Goal: Task Accomplishment & Management: Complete application form

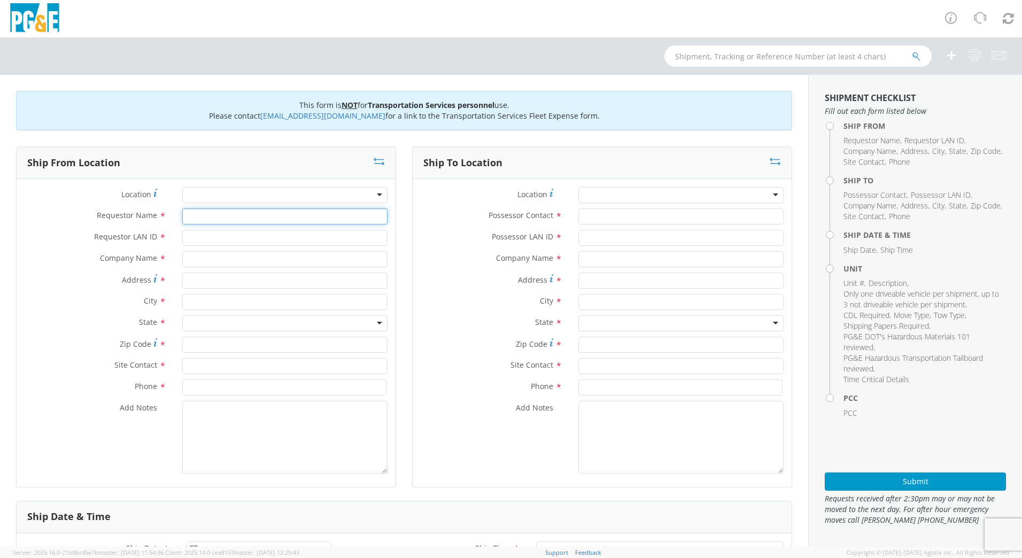
click at [244, 215] on input "Requestor Name *" at bounding box center [284, 217] width 205 height 16
type input "N"
type input "[PERSON_NAME]"
click at [238, 237] on input "Requestor LAN ID *" at bounding box center [284, 238] width 205 height 16
type input "N4RE"
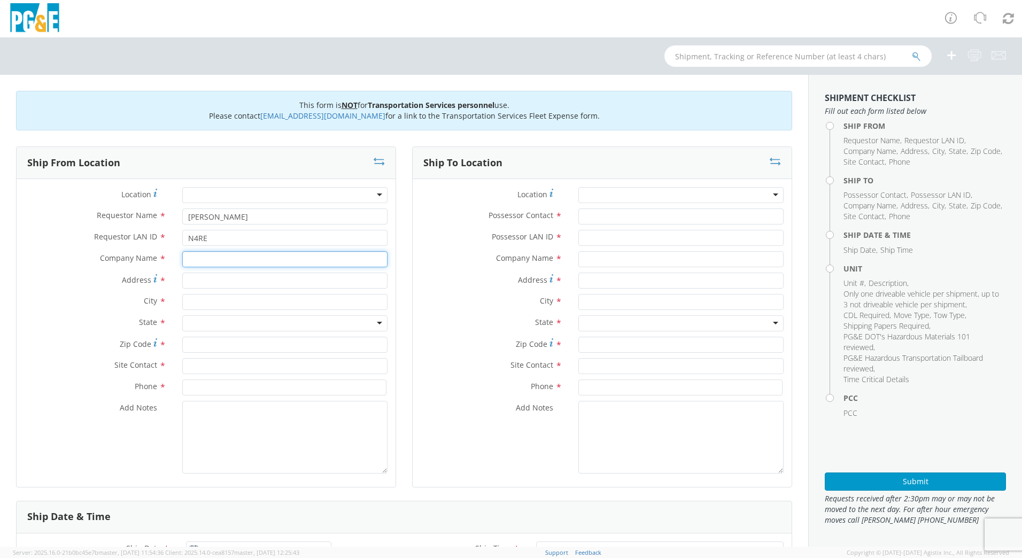
click at [230, 261] on input "text" at bounding box center [284, 259] width 205 height 16
click at [217, 298] on input "text" at bounding box center [284, 302] width 205 height 16
type input "San [PERSON_NAME]"
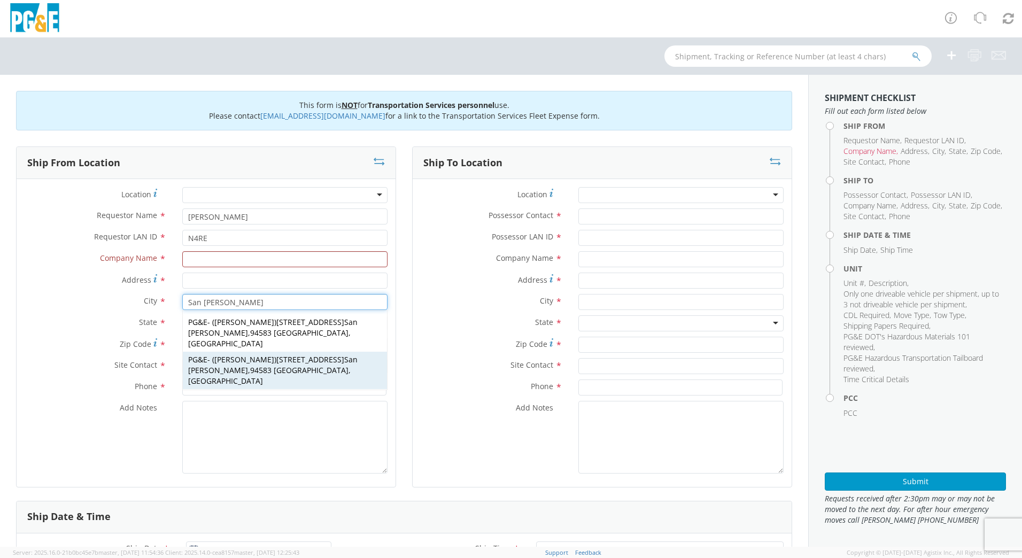
click at [240, 354] on div "PG&E - ( [PERSON_NAME] ) [STREET_ADDRESS] [GEOGRAPHIC_DATA][PERSON_NAME], [GEOG…" at bounding box center [285, 370] width 204 height 37
type input "PG&E"
type input "[STREET_ADDRESS]"
type input "94583"
type input "[PERSON_NAME]"
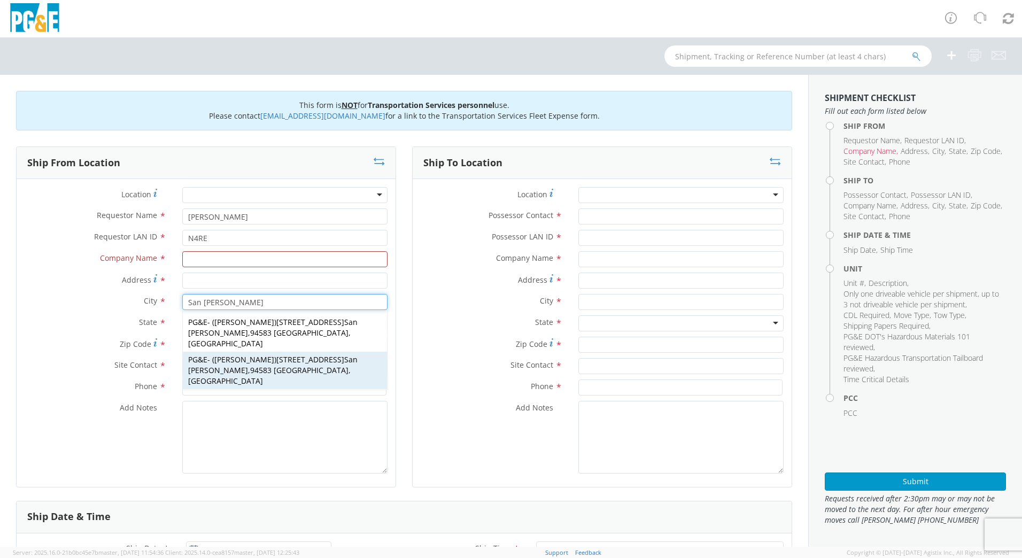
type input "[PHONE_NUMBER]"
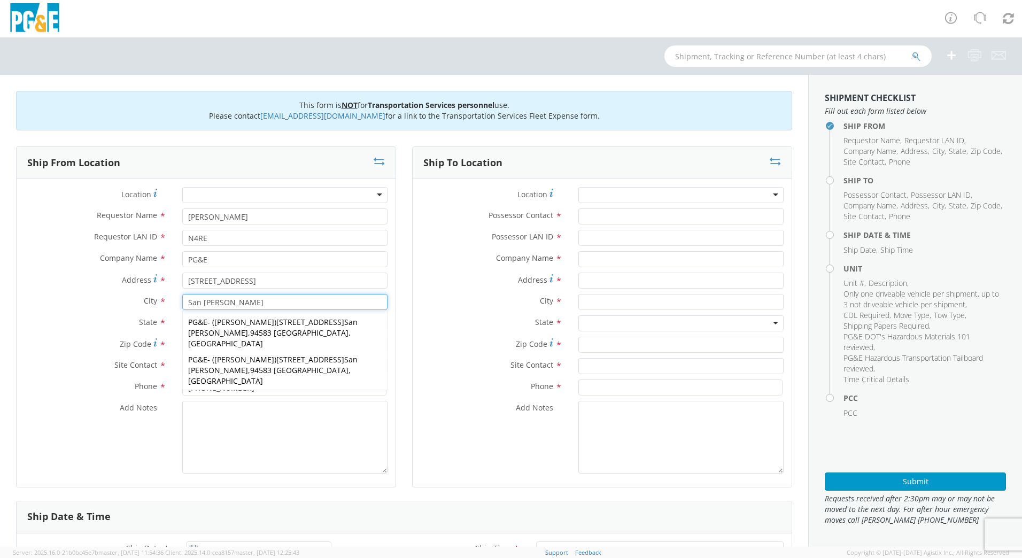
type input "San [PERSON_NAME]"
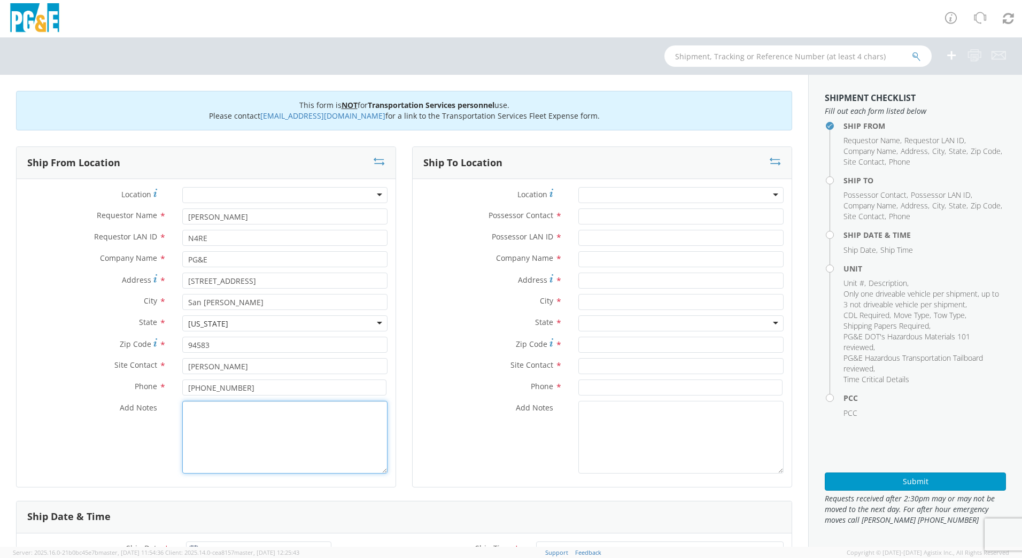
click at [255, 430] on textarea "Add Notes *" at bounding box center [284, 437] width 205 height 73
drag, startPoint x: 251, startPoint y: 365, endPoint x: 168, endPoint y: 362, distance: 82.4
click at [168, 362] on div "Site Contact * [PERSON_NAME]" at bounding box center [206, 366] width 379 height 16
drag, startPoint x: 237, startPoint y: 389, endPoint x: 160, endPoint y: 390, distance: 77.0
click at [160, 390] on div "Phone * [PHONE_NUMBER]" at bounding box center [206, 388] width 379 height 16
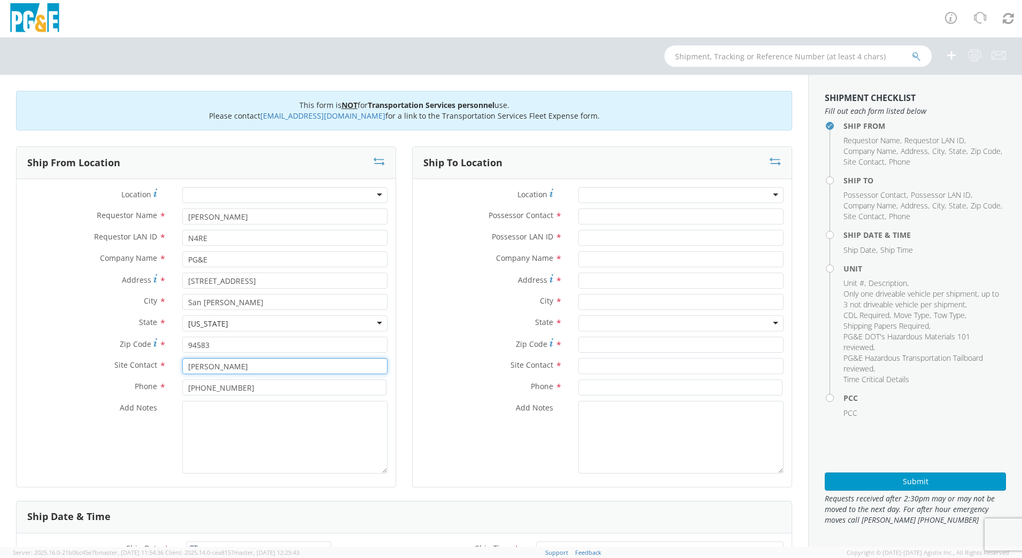
click at [261, 368] on input "[PERSON_NAME]" at bounding box center [284, 366] width 205 height 16
type input "[PERSON_NAME]"
click at [257, 388] on input "[PHONE_NUMBER]" at bounding box center [284, 388] width 204 height 16
drag, startPoint x: 234, startPoint y: 388, endPoint x: 169, endPoint y: 386, distance: 64.2
click at [169, 386] on div "Phone * [PHONE_NUMBER]" at bounding box center [206, 388] width 379 height 16
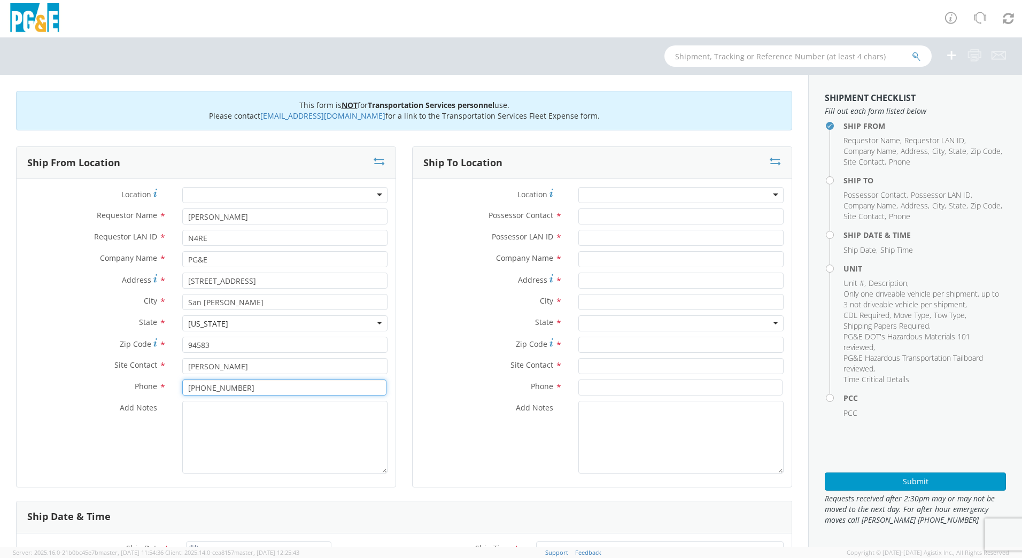
type input "[PHONE_NUMBER]"
click at [642, 215] on input "Possessor Contact *" at bounding box center [680, 217] width 205 height 16
type input "DFMX"
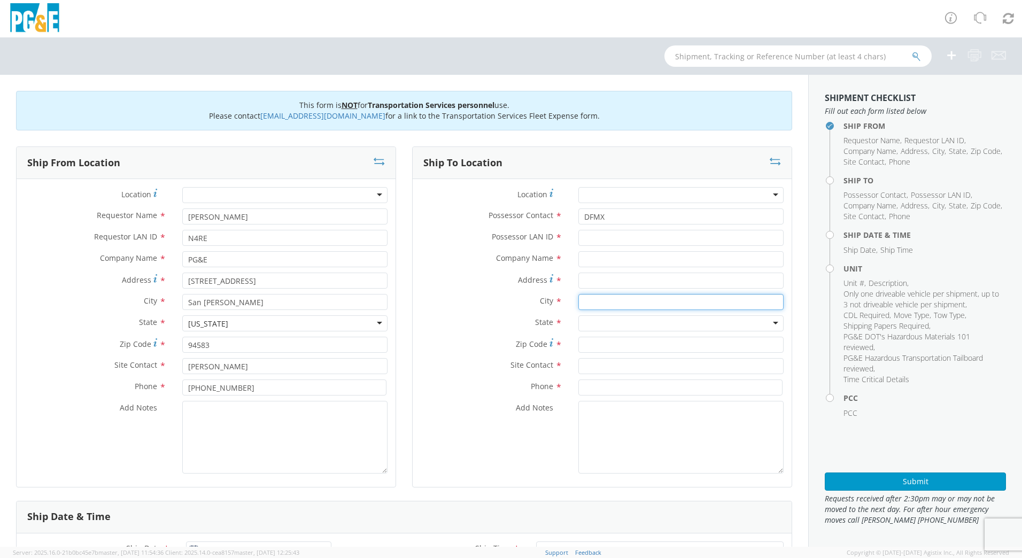
click at [616, 298] on input "text" at bounding box center [680, 302] width 205 height 16
type input "[GEOGRAPHIC_DATA]"
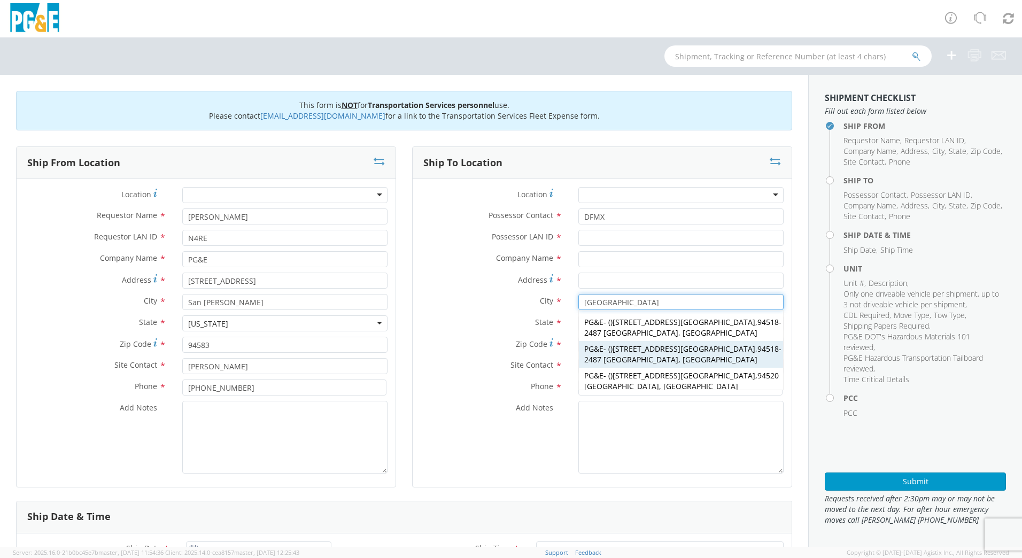
click at [638, 344] on span "[STREET_ADDRESS]" at bounding box center [684, 349] width 143 height 10
type input "PG&E"
type input "[STREET_ADDRESS]"
type input "94518-2487"
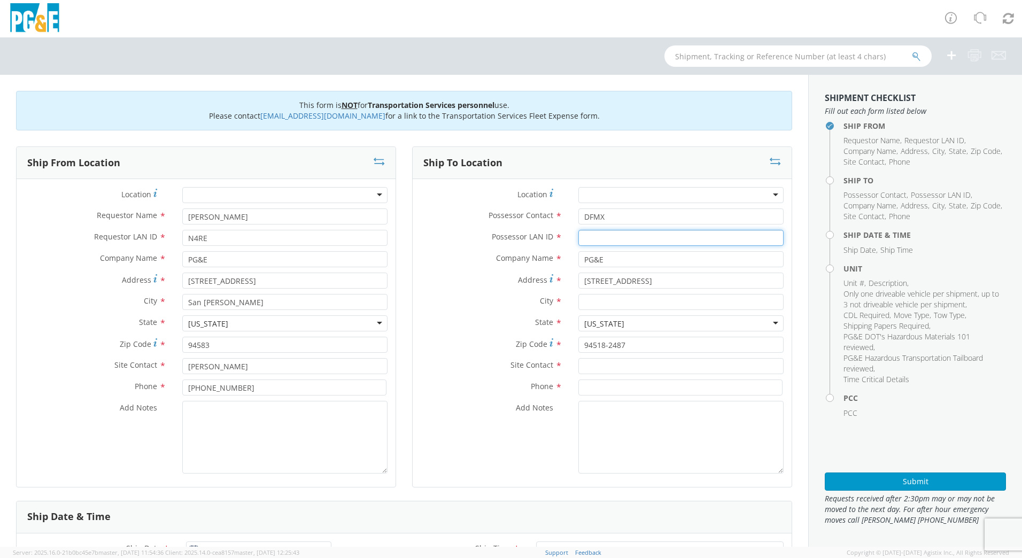
click at [591, 233] on input "Possessor LAN ID *" at bounding box center [680, 238] width 205 height 16
type input "DFMX"
drag, startPoint x: 610, startPoint y: 217, endPoint x: 541, endPoint y: 215, distance: 69.0
click at [541, 215] on div "Possessor Contact * DFMX" at bounding box center [602, 217] width 379 height 16
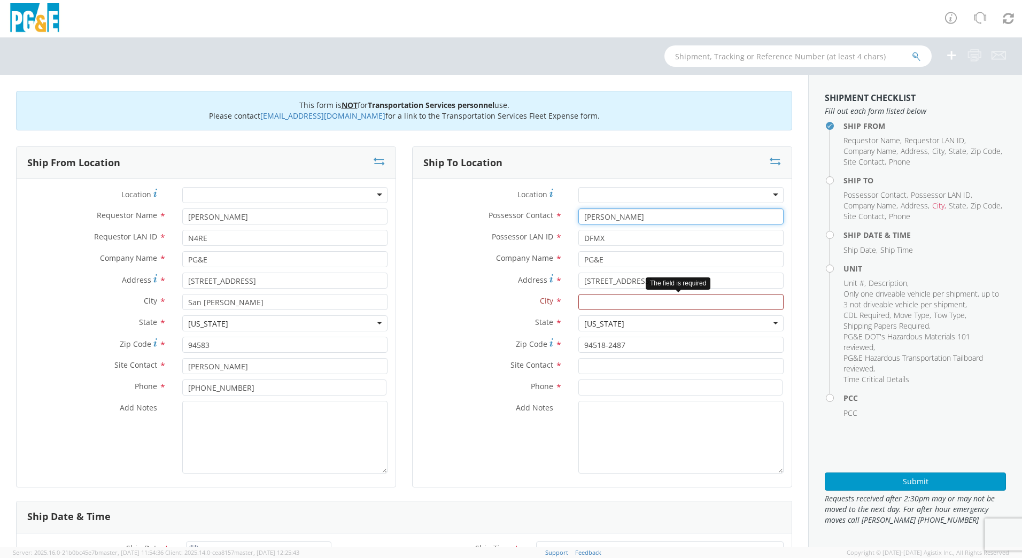
type input "[PERSON_NAME]"
click at [607, 302] on input "text" at bounding box center [680, 302] width 205 height 16
type input "[GEOGRAPHIC_DATA]"
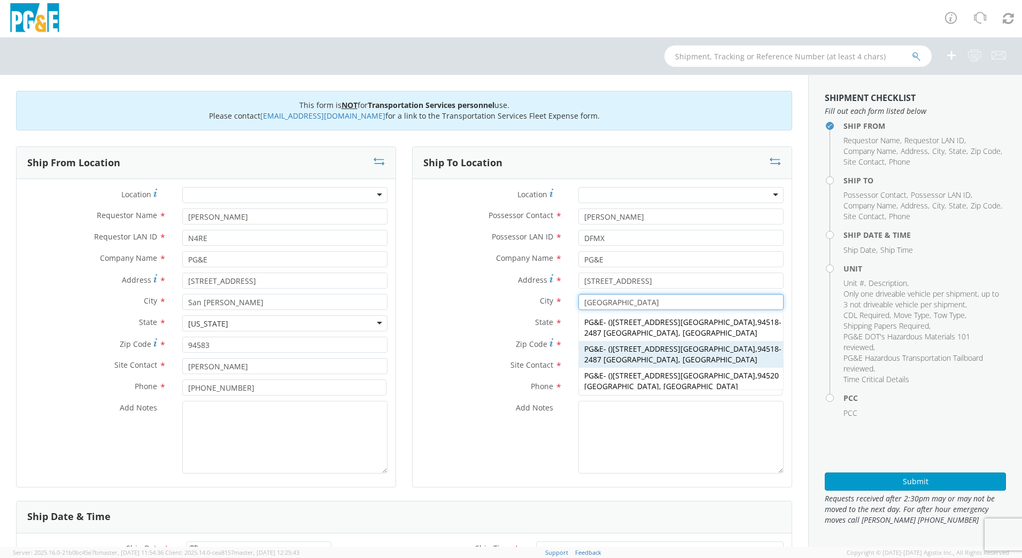
click at [617, 344] on span "[STREET_ADDRESS]" at bounding box center [684, 349] width 143 height 10
type input "[GEOGRAPHIC_DATA]"
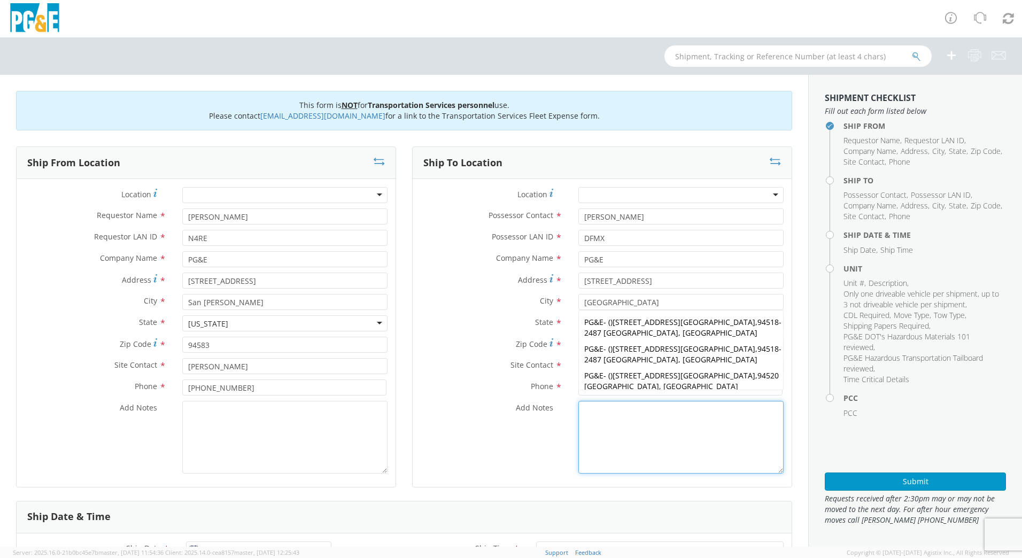
click at [608, 430] on textarea "Add Notes *" at bounding box center [680, 437] width 205 height 73
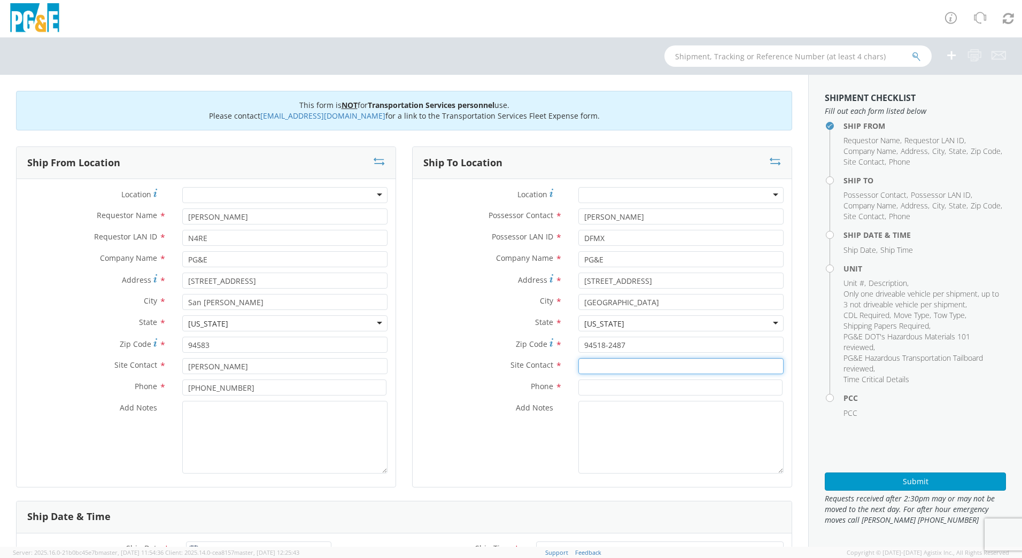
click at [630, 370] on input "text" at bounding box center [680, 366] width 205 height 16
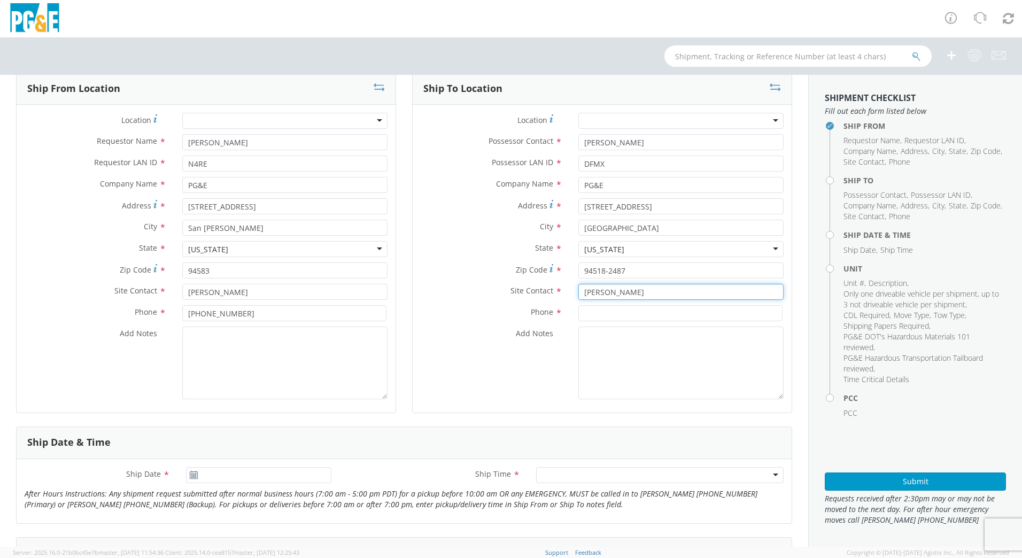
scroll to position [97, 0]
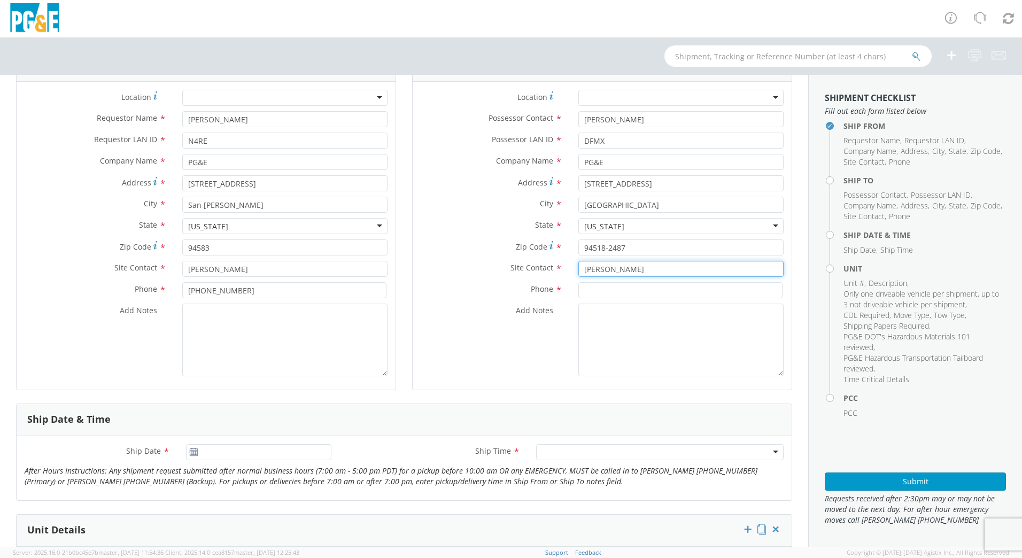
type input "[PERSON_NAME]"
click at [613, 299] on div "Phone *" at bounding box center [602, 292] width 379 height 21
click at [588, 291] on input at bounding box center [680, 290] width 204 height 16
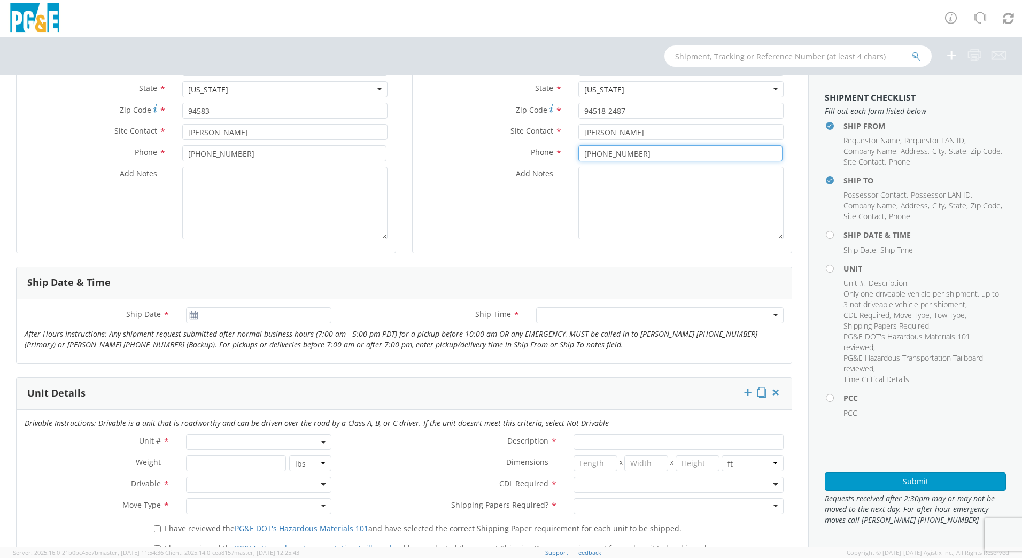
scroll to position [283, 0]
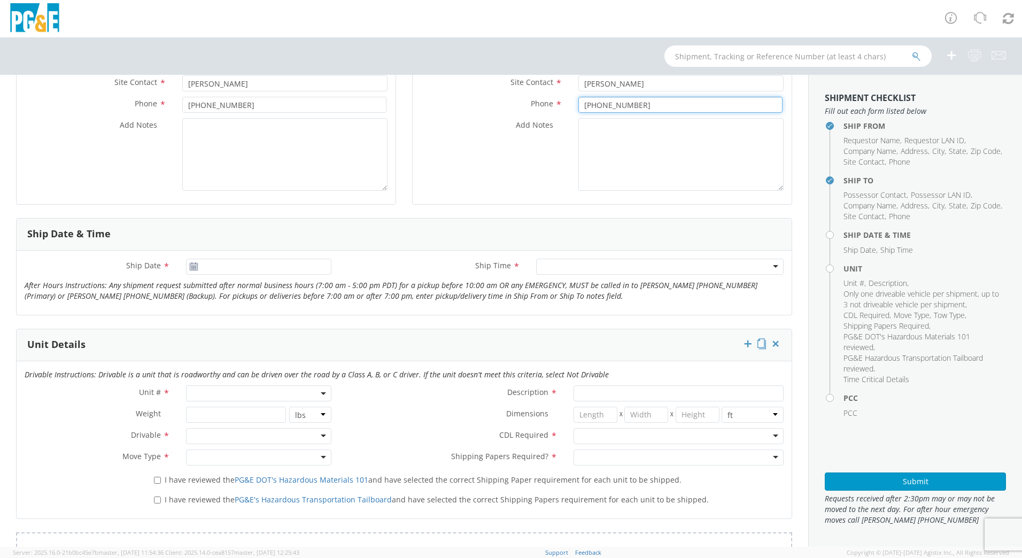
type input "[PHONE_NUMBER]"
click at [191, 266] on icon at bounding box center [193, 267] width 9 height 9
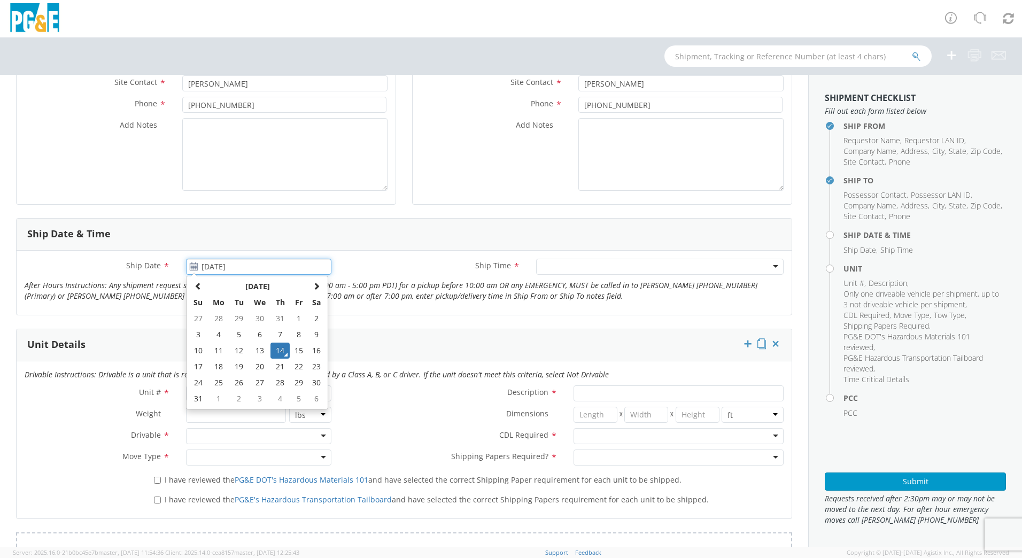
click at [219, 271] on input "[DATE]" at bounding box center [258, 267] width 145 height 16
click at [296, 350] on td "15" at bounding box center [299, 351] width 18 height 16
type input "[DATE]"
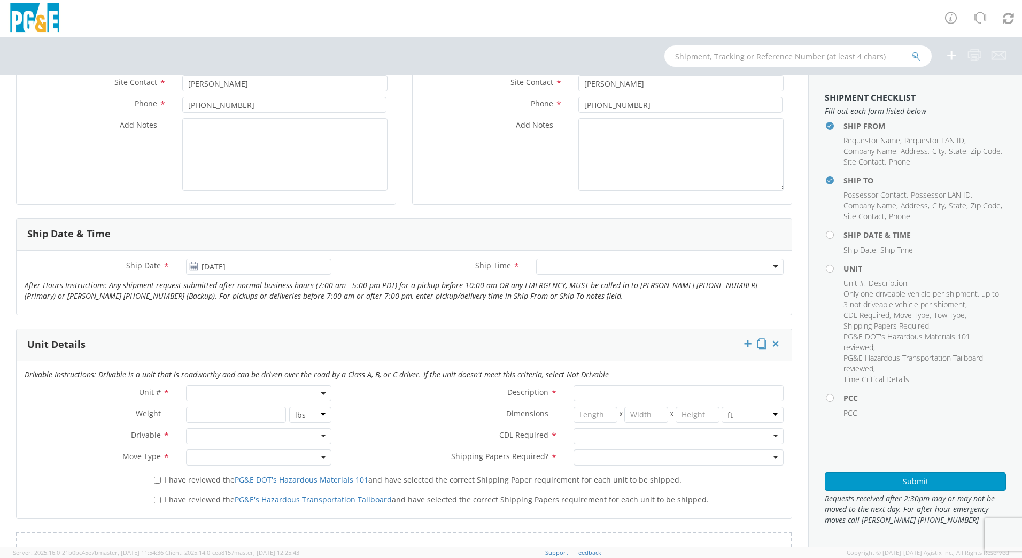
click at [766, 264] on div at bounding box center [660, 267] width 248 height 16
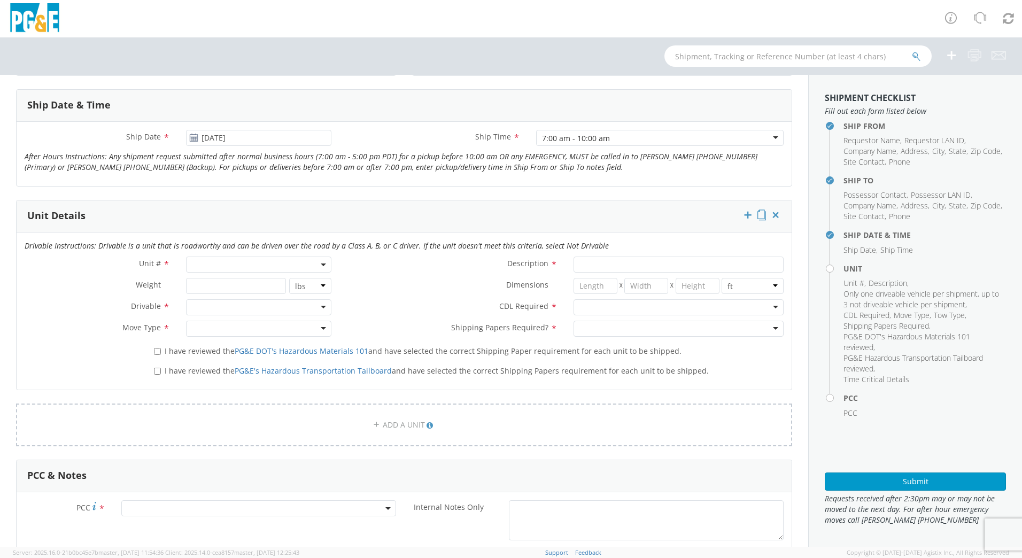
click at [257, 262] on span at bounding box center [258, 265] width 145 height 16
click at [206, 284] on input "search" at bounding box center [258, 282] width 138 height 16
click at [233, 267] on span at bounding box center [258, 265] width 145 height 16
click at [226, 268] on span at bounding box center [258, 265] width 145 height 16
click at [203, 277] on input "search" at bounding box center [258, 282] width 138 height 16
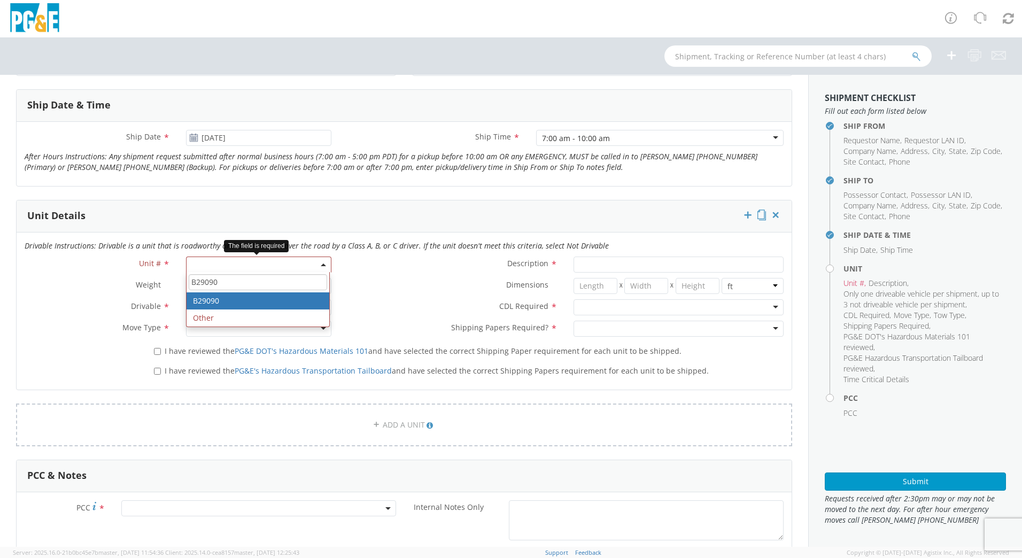
type input "B29090"
type input "PICKUP; 1T 4X4"
type input "11000"
select select "B29090"
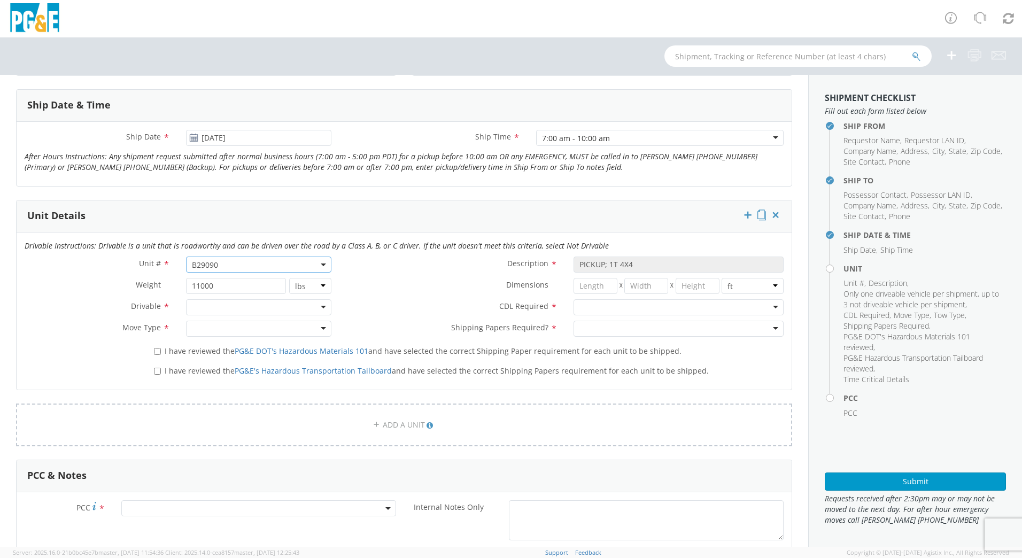
click at [325, 307] on div at bounding box center [258, 307] width 145 height 16
click at [325, 308] on div "Not Drivable" at bounding box center [258, 307] width 145 height 16
click at [317, 326] on div at bounding box center [258, 329] width 145 height 16
click at [154, 352] on input "I have reviewed the PG&E DOT's Hazardous Materials 101 and have selected the co…" at bounding box center [157, 351] width 7 height 7
checkbox input "true"
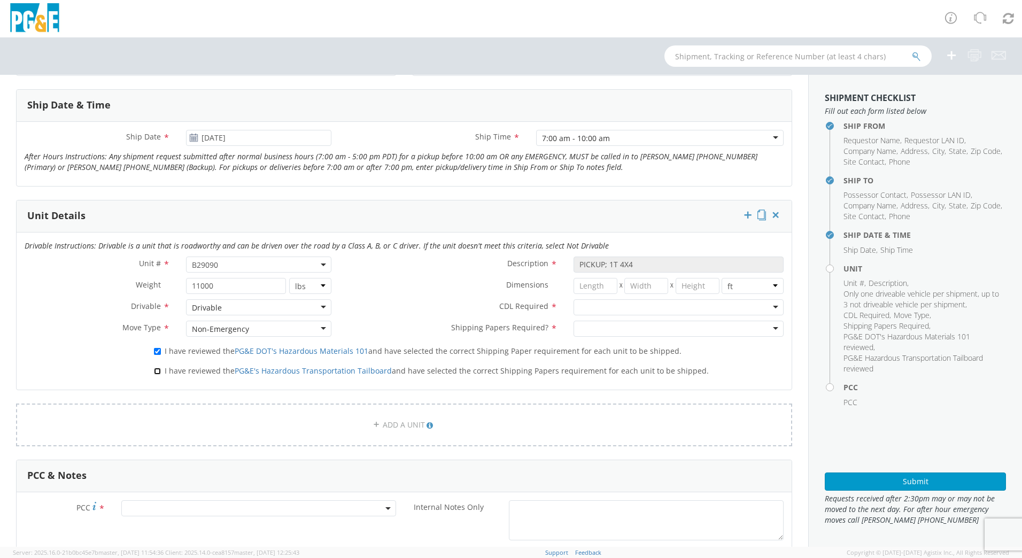
click at [159, 368] on input "I have reviewed the PG&E's Hazardous Transportation Tailboard and have selected…" at bounding box center [157, 371] width 7 height 7
checkbox input "true"
click at [769, 305] on div at bounding box center [679, 307] width 210 height 16
click at [764, 325] on div at bounding box center [679, 329] width 210 height 16
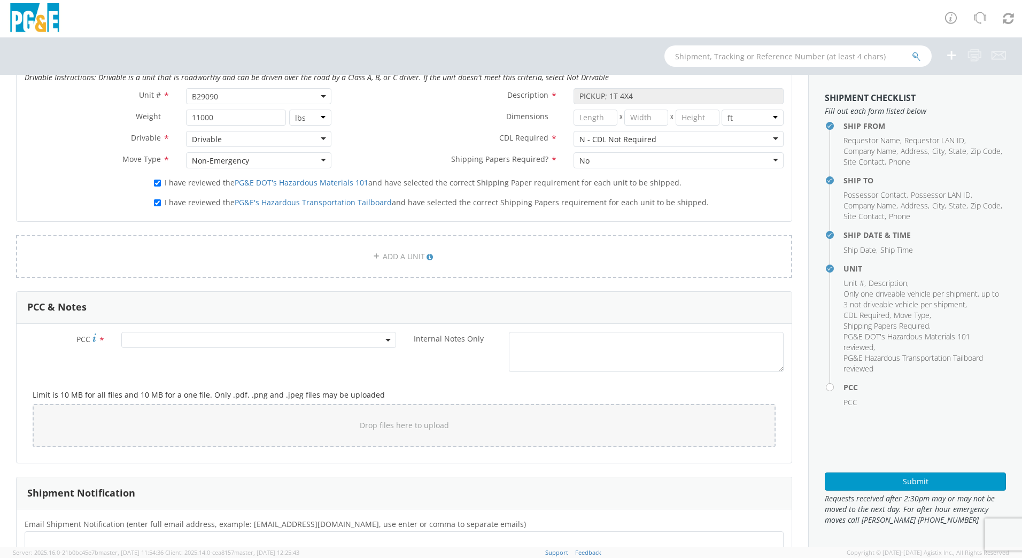
scroll to position [663, 0]
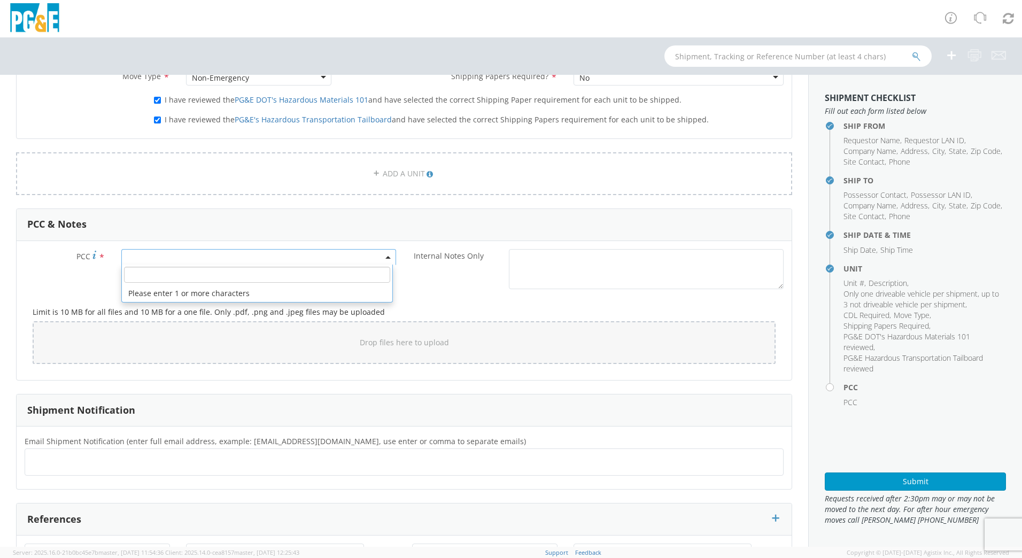
click at [186, 250] on span at bounding box center [258, 257] width 275 height 16
click at [170, 285] on li "Please enter 1 or more characters" at bounding box center [257, 293] width 271 height 17
click at [171, 276] on input "number" at bounding box center [257, 275] width 266 height 16
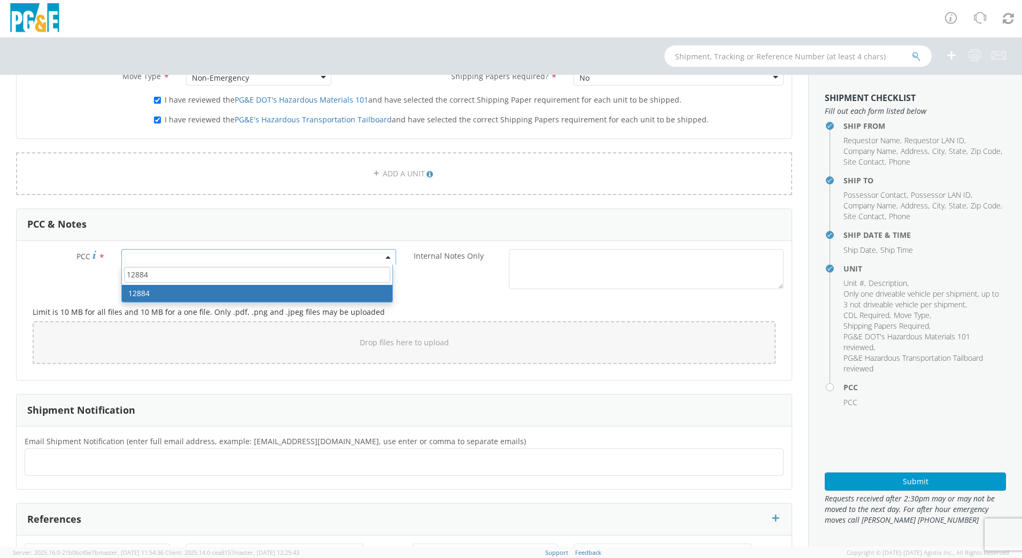
type input "12884"
select select "12884"
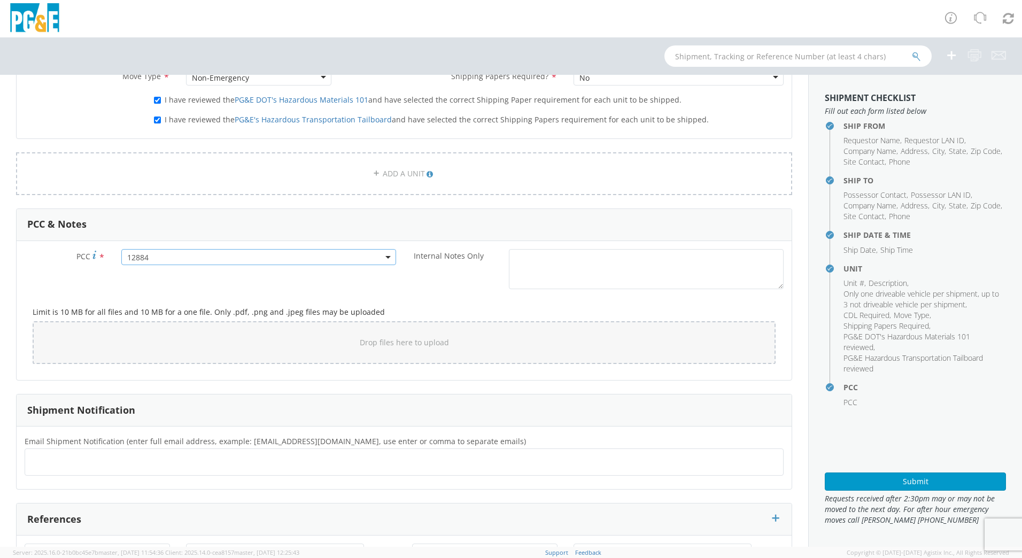
scroll to position [724, 0]
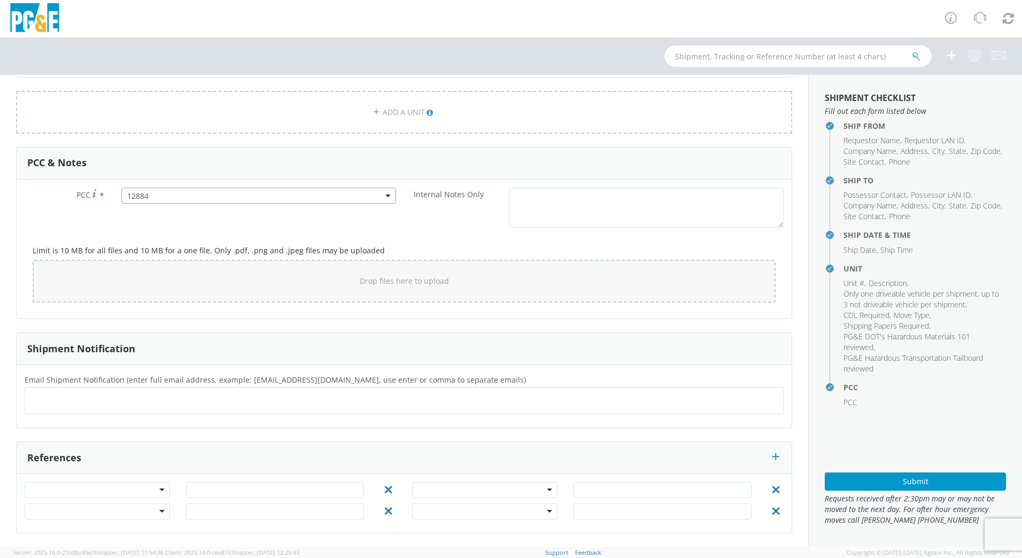
click at [68, 398] on ul at bounding box center [404, 401] width 750 height 18
click at [59, 403] on ul at bounding box center [404, 401] width 750 height 18
paste input "[EMAIL_ADDRESS][DOMAIN_NAME], [EMAIL_ADDRESS][DOMAIN_NAME], [EMAIL_ADDRESS][DOM…"
type input "[EMAIL_ADDRESS][DOMAIN_NAME], [EMAIL_ADDRESS][DOMAIN_NAME], [EMAIL_ADDRESS][DOM…"
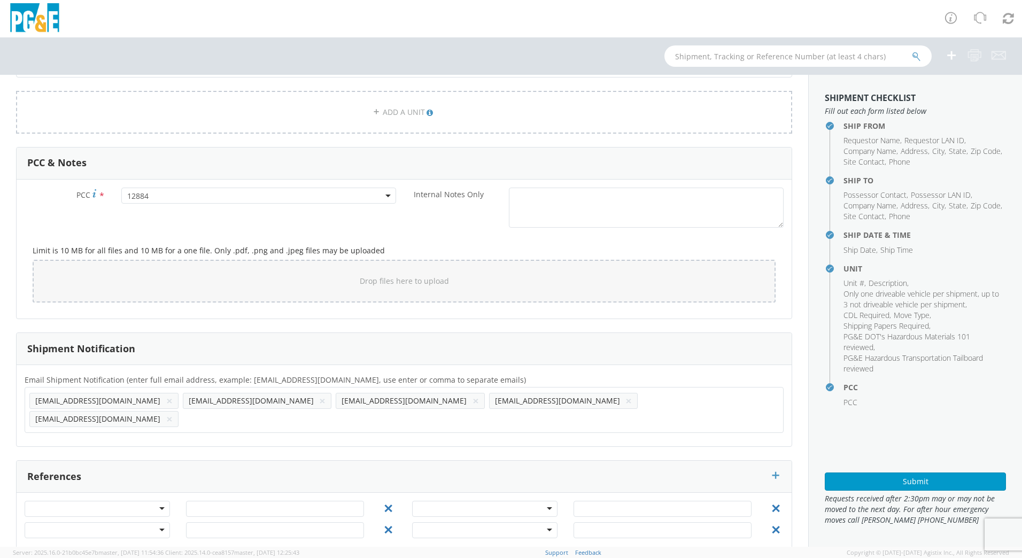
scroll to position [0, 0]
drag, startPoint x: 58, startPoint y: 402, endPoint x: 462, endPoint y: 403, distance: 404.2
click at [462, 411] on input "text" at bounding box center [334, 419] width 302 height 16
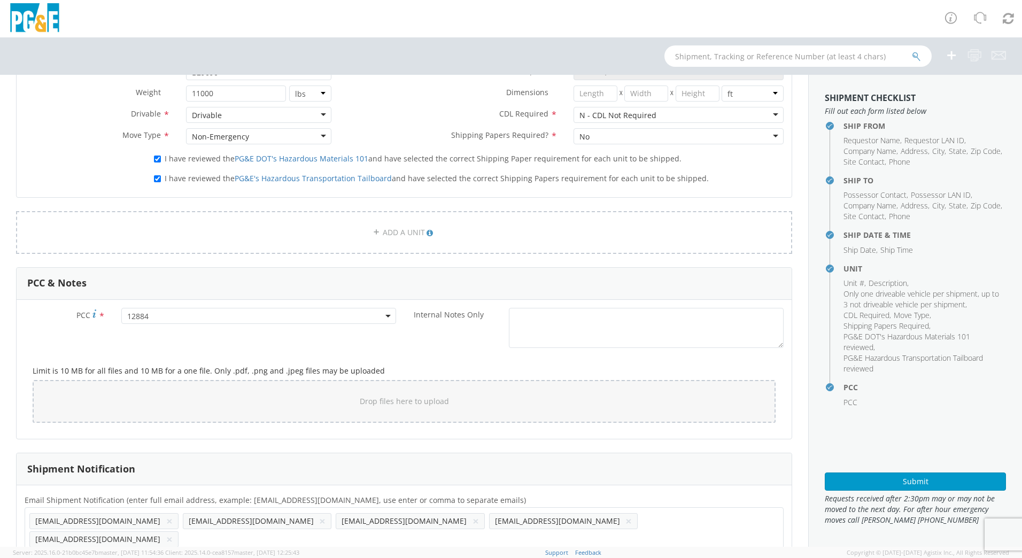
scroll to position [725, 0]
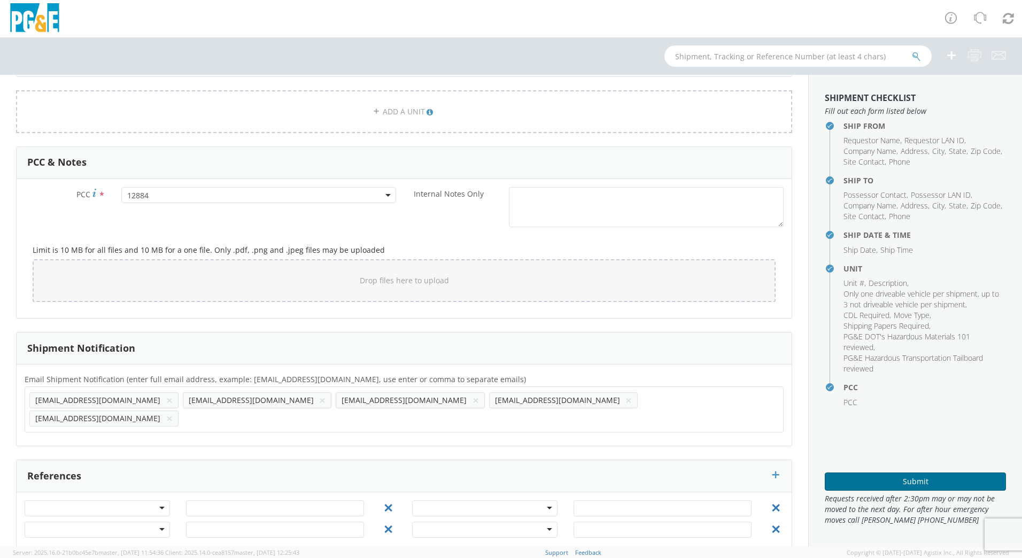
click at [837, 489] on button "Submit" at bounding box center [915, 482] width 181 height 18
